Goal: Information Seeking & Learning: Learn about a topic

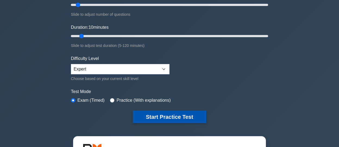
click at [160, 116] on button "Start Practice Test" at bounding box center [169, 117] width 73 height 13
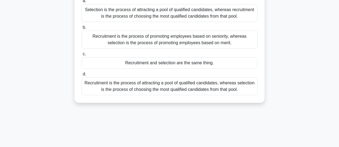
scroll to position [82, 0]
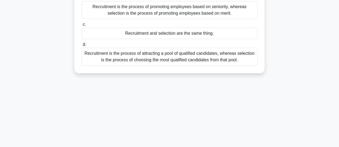
click at [174, 57] on div "Recruitment is the process of attracting a pool of qualified candidates, wherea…" at bounding box center [170, 57] width 176 height 18
click at [82, 46] on input "d. Recruitment is the process of attracting a pool of qualified candidates, whe…" at bounding box center [82, 45] width 0 height 4
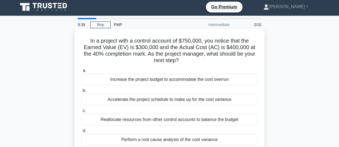
scroll to position [0, 0]
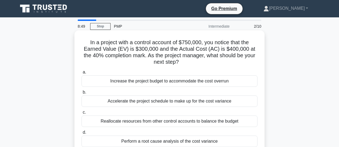
click at [166, 142] on div "Perform a root cause analysis of the cost variance" at bounding box center [170, 141] width 176 height 11
click at [82, 135] on input "d. Perform a root cause analysis of the cost variance" at bounding box center [82, 133] width 0 height 4
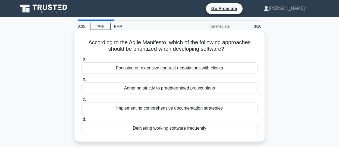
click at [173, 129] on div "Delivering working software frequently" at bounding box center [170, 128] width 176 height 11
click at [82, 122] on input "d. Delivering working software frequently" at bounding box center [82, 120] width 0 height 4
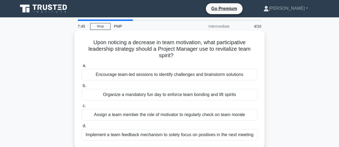
click at [150, 134] on div "Implement a team feedback mechanism to solely focus on positives in the next me…" at bounding box center [170, 134] width 176 height 11
click at [82, 128] on input "d. Implement a team feedback mechanism to solely focus on positives in the next…" at bounding box center [82, 127] width 0 height 4
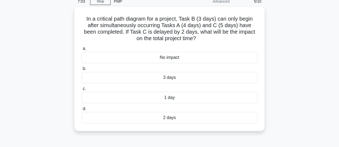
scroll to position [54, 0]
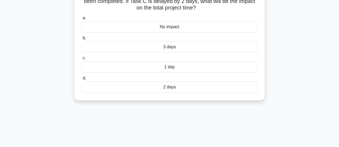
click at [173, 86] on div "2 days" at bounding box center [170, 87] width 176 height 11
click at [82, 80] on input "d. 2 days" at bounding box center [82, 79] width 0 height 4
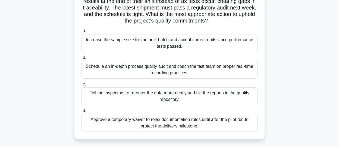
click at [159, 73] on div "Schedule an in-depth process quality audit and coach the test team on proper re…" at bounding box center [170, 70] width 176 height 18
click at [82, 60] on input "b. Schedule an in-depth process quality audit and coach the test team on proper…" at bounding box center [82, 58] width 0 height 4
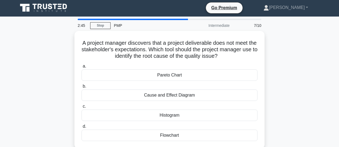
scroll to position [0, 0]
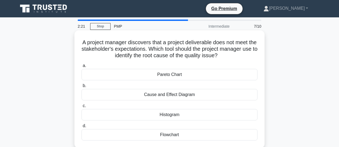
click at [176, 94] on div "Cause and Effect Diagram" at bounding box center [170, 94] width 176 height 11
click at [82, 88] on input "b. Cause and Effect Diagram" at bounding box center [82, 86] width 0 height 4
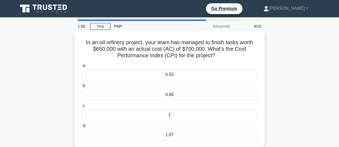
click at [176, 73] on div "0.93" at bounding box center [170, 74] width 176 height 11
click at [82, 68] on input "a. 0.93" at bounding box center [82, 66] width 0 height 4
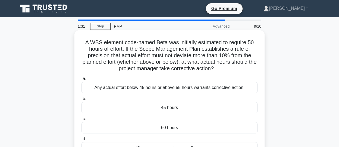
click at [185, 91] on div "Any actual effort below 45 hours or above 55 hours warrants corrective action." at bounding box center [170, 87] width 176 height 11
click at [82, 81] on input "a. Any actual effort below 45 hours or above 55 hours warrants corrective actio…" at bounding box center [82, 79] width 0 height 4
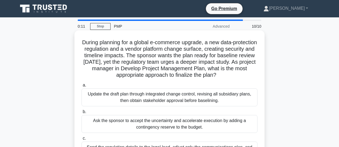
scroll to position [27, 0]
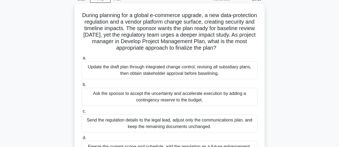
click at [119, 70] on div "Update the draft plan through integrated change control, revising all subsidiar…" at bounding box center [170, 70] width 176 height 18
click at [82, 60] on input "a. Update the draft plan through integrated change control, revising all subsid…" at bounding box center [82, 59] width 0 height 4
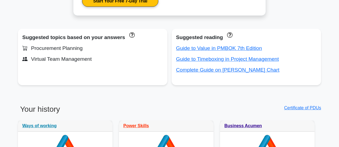
scroll to position [408, 0]
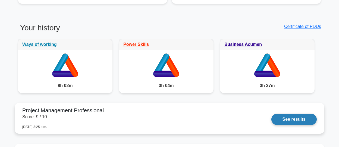
click at [287, 124] on link "See results" at bounding box center [294, 119] width 45 height 11
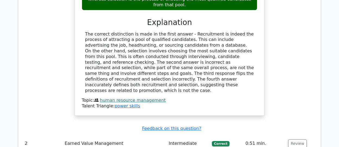
scroll to position [707, 0]
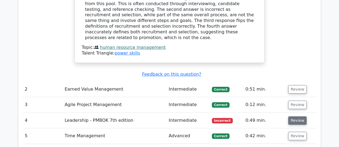
click at [293, 117] on button "Review" at bounding box center [297, 121] width 18 height 8
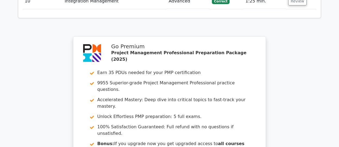
scroll to position [1251, 0]
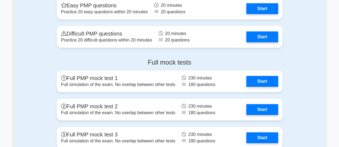
scroll to position [2039, 0]
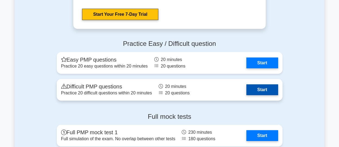
click at [256, 91] on link "Start" at bounding box center [263, 90] width 32 height 11
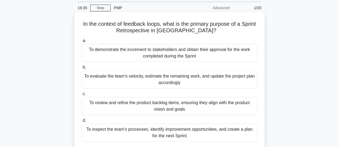
scroll to position [27, 0]
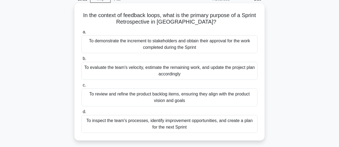
click at [178, 45] on div "To demonstrate the increment to stakeholders and obtain their approval for the …" at bounding box center [170, 44] width 176 height 18
click at [82, 34] on input "a. To demonstrate the increment to stakeholders and obtain their approval for t…" at bounding box center [82, 32] width 0 height 4
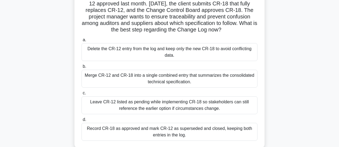
scroll to position [54, 0]
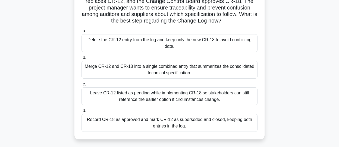
click at [184, 124] on div "Record CR-18 as approved and mark CR-12 as superseded and closed, keeping both …" at bounding box center [170, 123] width 176 height 18
click at [82, 113] on input "d. Record CR-18 as approved and mark CR-12 as superseded and closed, keeping bo…" at bounding box center [82, 111] width 0 height 4
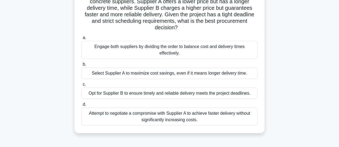
scroll to position [27, 0]
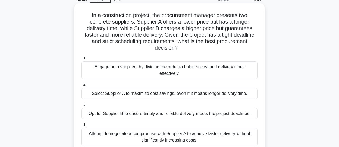
click at [132, 76] on div "Engage both suppliers by dividing the order to balance cost and delivery times …" at bounding box center [170, 70] width 176 height 18
click at [82, 60] on input "a. Engage both suppliers by dividing the order to balance cost and delivery tim…" at bounding box center [82, 59] width 0 height 4
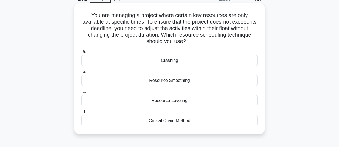
click at [182, 102] on div "Resource Leveling" at bounding box center [170, 100] width 176 height 11
click at [82, 94] on input "c. Resource Leveling" at bounding box center [82, 92] width 0 height 4
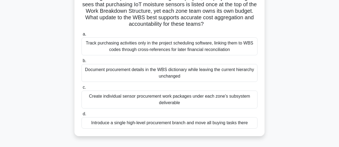
scroll to position [54, 0]
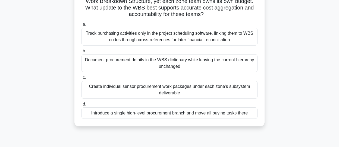
click at [191, 91] on div "Create individual sensor procurement work packages under each zone’s subsystem …" at bounding box center [170, 90] width 176 height 18
click at [82, 80] on input "c. Create individual sensor procurement work packages under each zone’s subsyst…" at bounding box center [82, 78] width 0 height 4
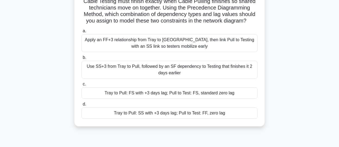
click at [183, 113] on div "Tray to Pull: SS with +3 days lag; Pull to Test: FF, zero lag" at bounding box center [170, 113] width 176 height 11
click at [82, 106] on input "d. Tray to Pull: SS with +3 days lag; Pull to Test: FF, zero lag" at bounding box center [82, 105] width 0 height 4
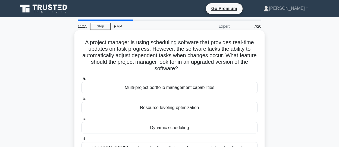
scroll to position [27, 0]
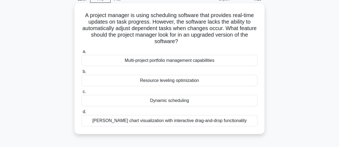
click at [176, 101] on div "Dynamic scheduling" at bounding box center [170, 100] width 176 height 11
click at [82, 94] on input "c. Dynamic scheduling" at bounding box center [82, 92] width 0 height 4
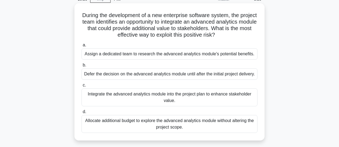
click at [129, 54] on div "Assign a dedicated team to research the advanced analytics module's potential b…" at bounding box center [170, 53] width 176 height 11
click at [82, 47] on input "a. Assign a dedicated team to research the advanced analytics module's potentia…" at bounding box center [82, 45] width 0 height 4
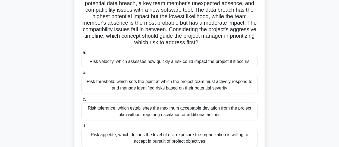
scroll to position [54, 0]
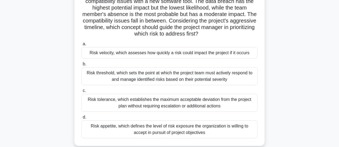
click at [158, 53] on div "Risk velocity, which assesses how quickly a risk could impact the project if it…" at bounding box center [170, 52] width 176 height 11
click at [82, 46] on input "a. Risk velocity, which assesses how quickly a risk could impact the project if…" at bounding box center [82, 44] width 0 height 4
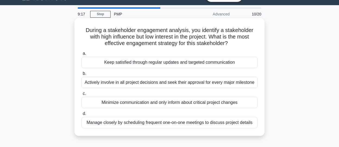
scroll to position [0, 0]
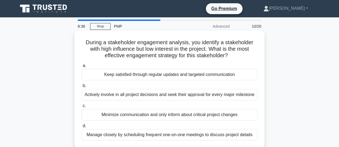
click at [153, 75] on div "Keep satisfied through regular updates and targeted communication" at bounding box center [170, 74] width 176 height 11
click at [82, 68] on input "a. Keep satisfied through regular updates and targeted communication" at bounding box center [82, 66] width 0 height 4
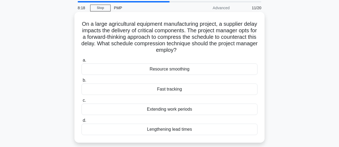
scroll to position [27, 0]
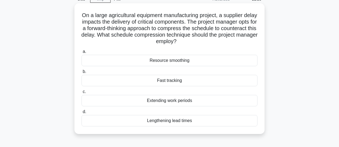
click at [185, 122] on div "Lengthening lead times" at bounding box center [170, 120] width 176 height 11
click at [82, 114] on input "d. Lengthening lead times" at bounding box center [82, 112] width 0 height 4
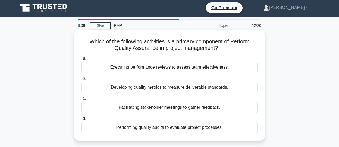
scroll to position [0, 0]
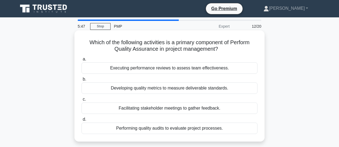
click at [151, 89] on div "Developing quality metrics to measure deliverable standards." at bounding box center [170, 88] width 176 height 11
click at [82, 81] on input "b. Developing quality metrics to measure deliverable standards." at bounding box center [82, 80] width 0 height 4
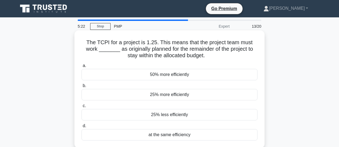
click at [179, 116] on div "25% less efficiently" at bounding box center [170, 114] width 176 height 11
click at [82, 108] on input "c. 25% less efficiently" at bounding box center [82, 106] width 0 height 4
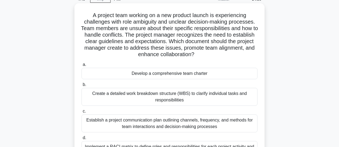
scroll to position [54, 0]
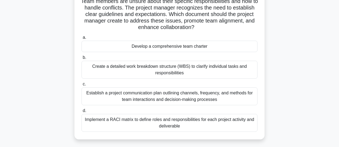
click at [173, 48] on div "Develop a comprehensive team charter" at bounding box center [170, 46] width 176 height 11
click at [82, 39] on input "a. Develop a comprehensive team charter" at bounding box center [82, 38] width 0 height 4
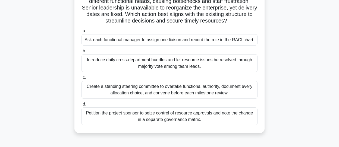
click at [163, 62] on div "Introduce daily cross-department huddles and let resource issues be resolved th…" at bounding box center [170, 63] width 176 height 18
click at [82, 53] on input "b. Introduce daily cross-department huddles and let resource issues be resolved…" at bounding box center [82, 51] width 0 height 4
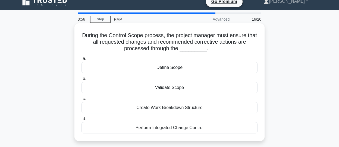
scroll to position [0, 0]
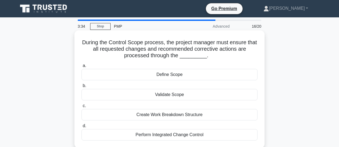
click at [182, 135] on div "Perform Integrated Change Control" at bounding box center [170, 134] width 176 height 11
click at [82, 128] on input "d. Perform Integrated Change Control" at bounding box center [82, 127] width 0 height 4
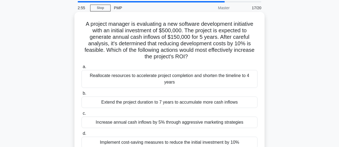
scroll to position [27, 0]
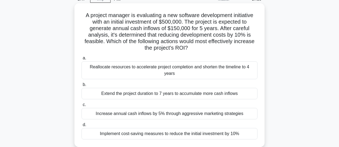
click at [197, 128] on div "Implement cost-saving measures to reduce the initial investment by 10%" at bounding box center [170, 133] width 176 height 11
click at [82, 127] on input "d. Implement cost-saving measures to reduce the initial investment by 10%" at bounding box center [82, 125] width 0 height 4
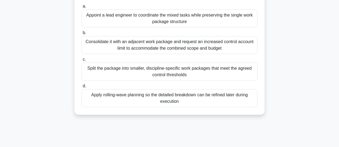
scroll to position [82, 0]
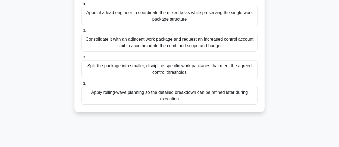
click at [137, 69] on div "Split the package into smaller, discipline-specific work packages that meet the…" at bounding box center [170, 69] width 176 height 18
click at [82, 59] on input "c. Split the package into smaller, discipline-specific work packages that meet …" at bounding box center [82, 57] width 0 height 4
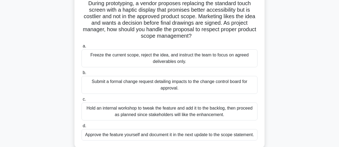
scroll to position [54, 0]
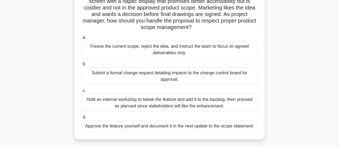
click at [152, 77] on div "Submit a formal change request detailing impacts to the change control board fo…" at bounding box center [170, 76] width 176 height 18
click at [82, 66] on input "b. Submit a formal change request detailing impacts to the change control board…" at bounding box center [82, 65] width 0 height 4
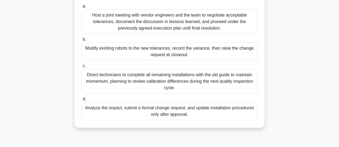
scroll to position [82, 0]
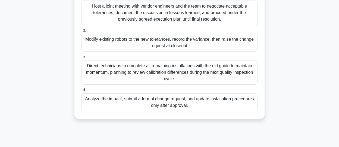
click at [167, 103] on div "Analyze the impact, submit a formal change request, and update installation pro…" at bounding box center [170, 103] width 176 height 18
click at [82, 92] on input "d. Analyze the impact, submit a formal change request, and update installation …" at bounding box center [82, 91] width 0 height 4
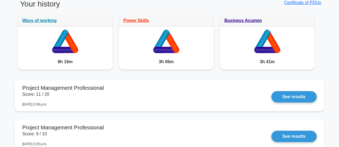
scroll to position [462, 0]
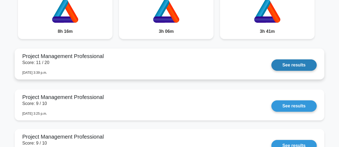
click at [284, 60] on link "See results" at bounding box center [294, 65] width 45 height 11
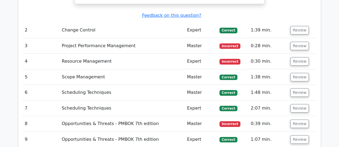
scroll to position [924, 0]
